Goal: Task Accomplishment & Management: Use online tool/utility

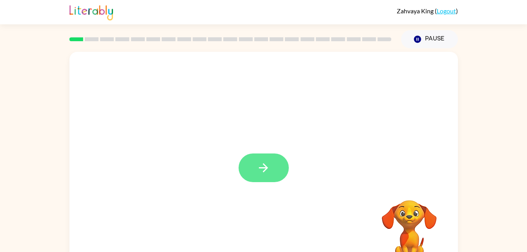
click at [271, 178] on button "button" at bounding box center [264, 168] width 50 height 29
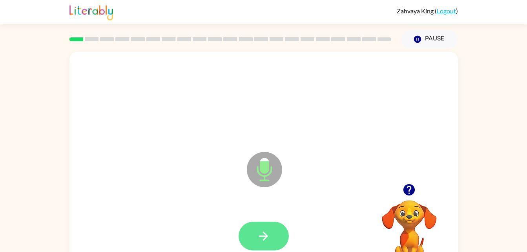
click at [250, 247] on button "button" at bounding box center [264, 236] width 50 height 29
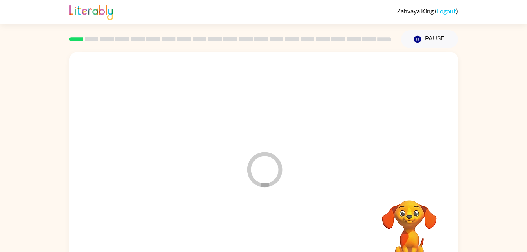
click at [253, 229] on div at bounding box center [263, 236] width 373 height 64
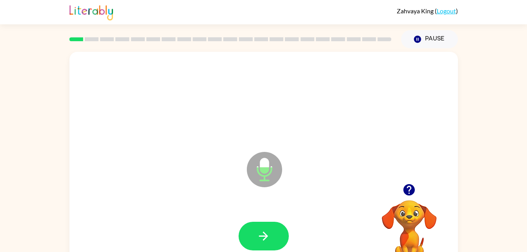
click at [408, 188] on icon "button" at bounding box center [410, 190] width 14 height 14
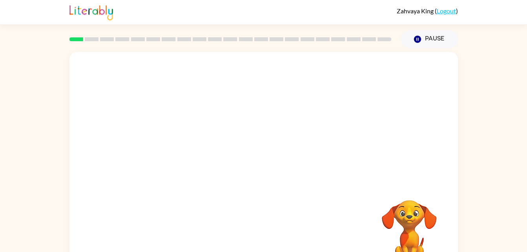
click at [26, 122] on div "Your browser must support playing .mp4 files to use Literably. Please try using…" at bounding box center [263, 162] width 527 height 228
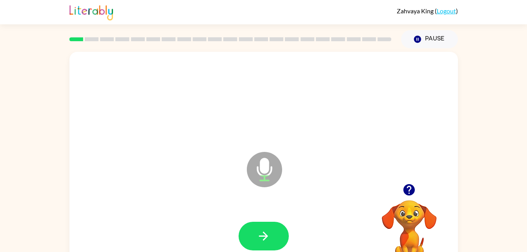
click at [26, 122] on div "Microphone The Microphone is here when it is your turn to talk Your browser mus…" at bounding box center [263, 162] width 527 height 228
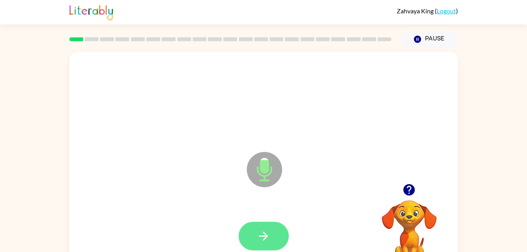
click at [252, 232] on button "button" at bounding box center [264, 236] width 50 height 29
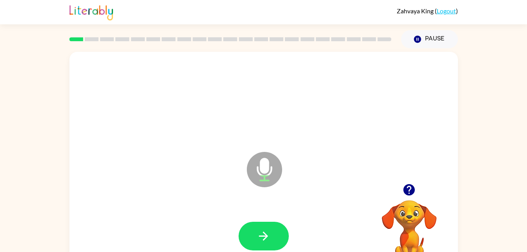
click at [26, 122] on div "Microphone The Microphone is here when it is your turn to talk Your browser mus…" at bounding box center [263, 162] width 527 height 228
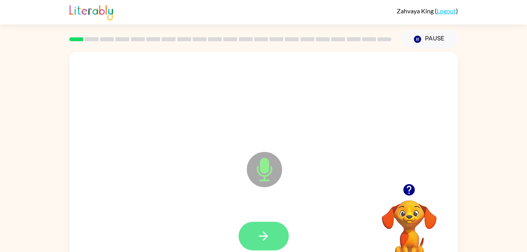
click at [276, 224] on button "button" at bounding box center [264, 236] width 50 height 29
click at [258, 233] on icon "button" at bounding box center [264, 236] width 14 height 14
click at [274, 239] on button "button" at bounding box center [264, 236] width 50 height 29
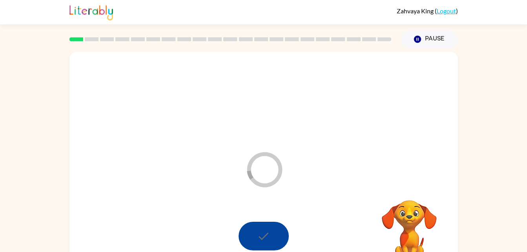
click at [19, 124] on div "Loader Your response is being sent to our graders Your browser must support pla…" at bounding box center [263, 162] width 527 height 228
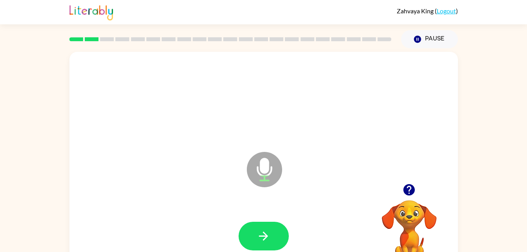
click at [400, 202] on video "Your browser must support playing .mp4 files to use Literably. Please try using…" at bounding box center [409, 227] width 79 height 79
click at [408, 192] on icon "button" at bounding box center [409, 189] width 11 height 11
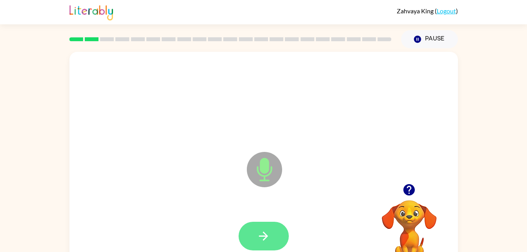
click at [279, 232] on button "button" at bounding box center [264, 236] width 50 height 29
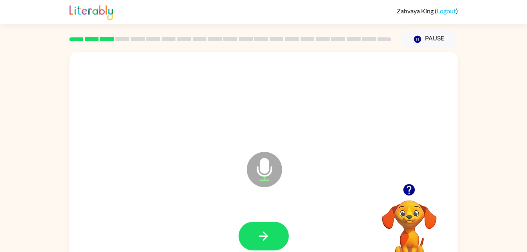
click at [403, 181] on div at bounding box center [409, 190] width 79 height 20
click at [411, 204] on video "Your browser must support playing .mp4 files to use Literably. Please try using…" at bounding box center [409, 227] width 79 height 79
click at [400, 191] on button "button" at bounding box center [409, 190] width 20 height 20
click at [413, 190] on video "Your browser must support playing .mp4 files to use Literably. Please try using…" at bounding box center [409, 227] width 79 height 79
click at [266, 239] on icon "button" at bounding box center [264, 236] width 14 height 14
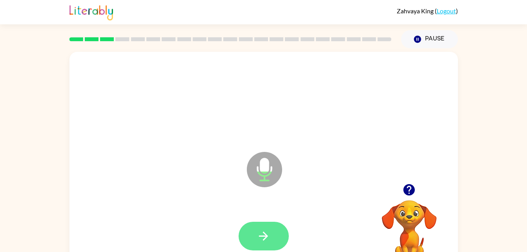
click at [251, 244] on button "button" at bounding box center [264, 236] width 50 height 29
click at [260, 241] on icon "button" at bounding box center [264, 236] width 14 height 14
click at [263, 238] on icon "button" at bounding box center [264, 236] width 14 height 14
click at [260, 235] on icon "button" at bounding box center [264, 236] width 14 height 14
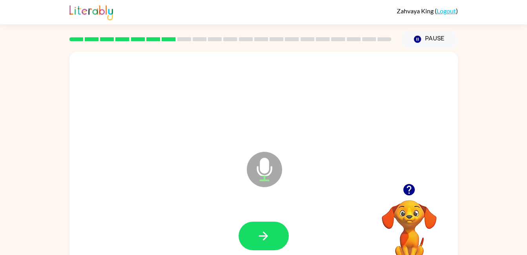
click at [265, 235] on icon "button" at bounding box center [264, 236] width 14 height 14
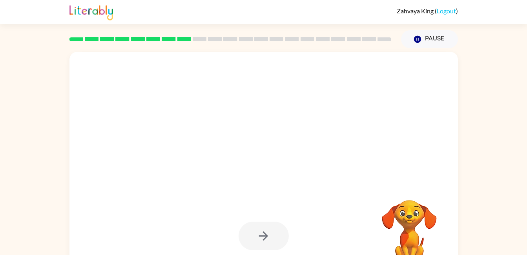
click at [254, 234] on div at bounding box center [264, 236] width 50 height 29
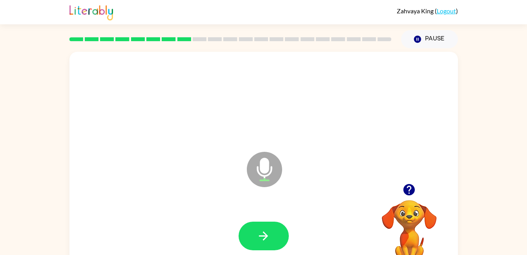
click at [239, 242] on div at bounding box center [264, 236] width 50 height 29
click at [278, 226] on button "button" at bounding box center [264, 236] width 50 height 29
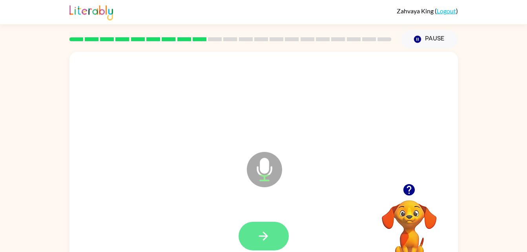
click at [275, 229] on button "button" at bounding box center [264, 236] width 50 height 29
click at [265, 229] on icon "button" at bounding box center [264, 236] width 14 height 14
click at [259, 238] on icon "button" at bounding box center [264, 236] width 14 height 14
click at [283, 231] on button "button" at bounding box center [264, 236] width 50 height 29
click at [269, 227] on button "button" at bounding box center [264, 236] width 50 height 29
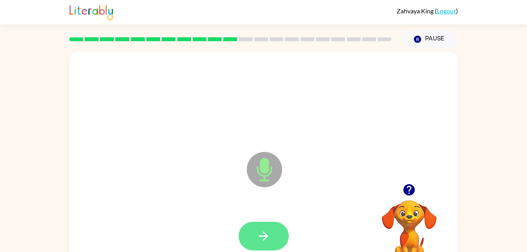
click at [253, 235] on button "button" at bounding box center [264, 236] width 50 height 29
click at [262, 235] on icon "button" at bounding box center [264, 236] width 14 height 14
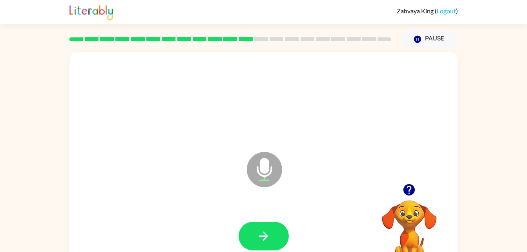
click at [192, 236] on div at bounding box center [263, 236] width 373 height 64
click at [266, 229] on button "button" at bounding box center [264, 236] width 50 height 29
click at [262, 231] on icon "button" at bounding box center [264, 236] width 14 height 14
click at [252, 223] on button "button" at bounding box center [264, 236] width 50 height 29
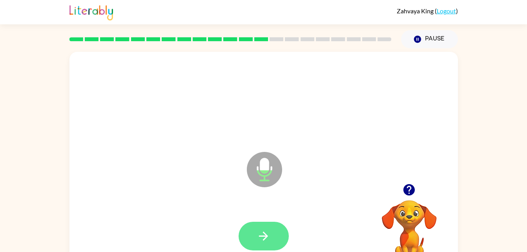
click at [278, 240] on button "button" at bounding box center [264, 236] width 50 height 29
click at [278, 233] on button "button" at bounding box center [264, 236] width 50 height 29
click at [257, 241] on icon "button" at bounding box center [264, 236] width 14 height 14
click at [257, 240] on icon "button" at bounding box center [264, 236] width 14 height 14
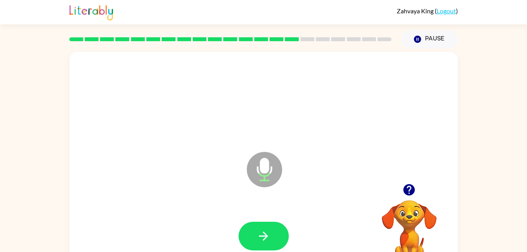
scroll to position [24, 0]
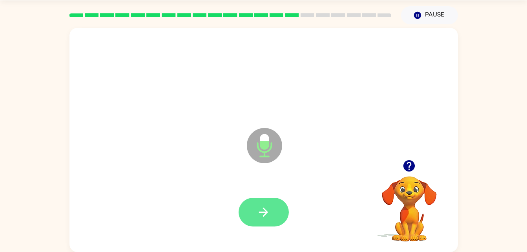
click at [271, 226] on button "button" at bounding box center [264, 212] width 50 height 29
click at [276, 214] on button "button" at bounding box center [264, 212] width 50 height 29
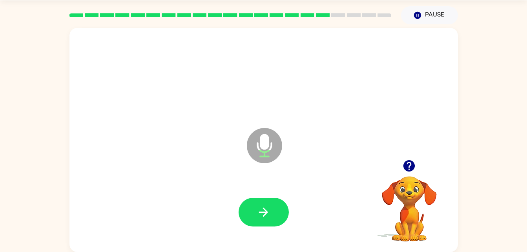
click at [283, 199] on div at bounding box center [264, 212] width 50 height 29
click at [224, 216] on div at bounding box center [263, 212] width 373 height 64
click at [267, 201] on button "button" at bounding box center [264, 212] width 50 height 29
click at [275, 225] on button "button" at bounding box center [264, 212] width 50 height 29
click at [266, 204] on button "button" at bounding box center [264, 212] width 50 height 29
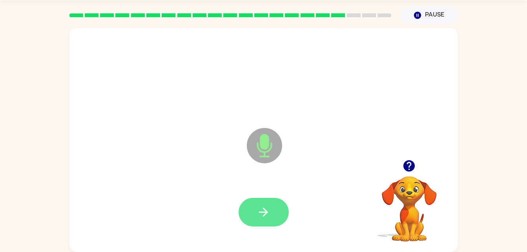
click at [263, 208] on icon "button" at bounding box center [264, 212] width 14 height 14
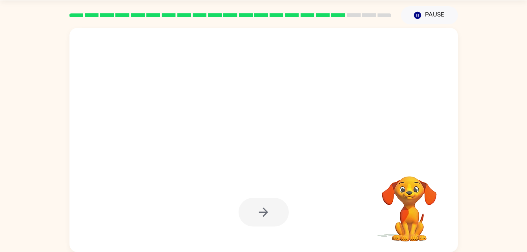
click at [257, 208] on div at bounding box center [264, 212] width 50 height 29
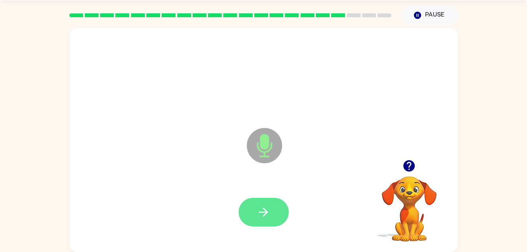
click at [268, 212] on icon "button" at bounding box center [264, 212] width 14 height 14
click at [263, 199] on button "button" at bounding box center [264, 212] width 50 height 29
click at [265, 210] on icon "button" at bounding box center [263, 212] width 9 height 9
click at [267, 214] on icon "button" at bounding box center [264, 212] width 14 height 14
click at [264, 210] on icon "button" at bounding box center [264, 212] width 14 height 14
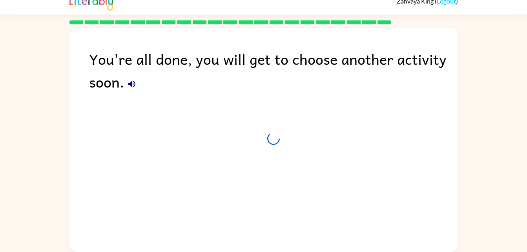
scroll to position [10, 0]
